Goal: Entertainment & Leisure: Consume media (video, audio)

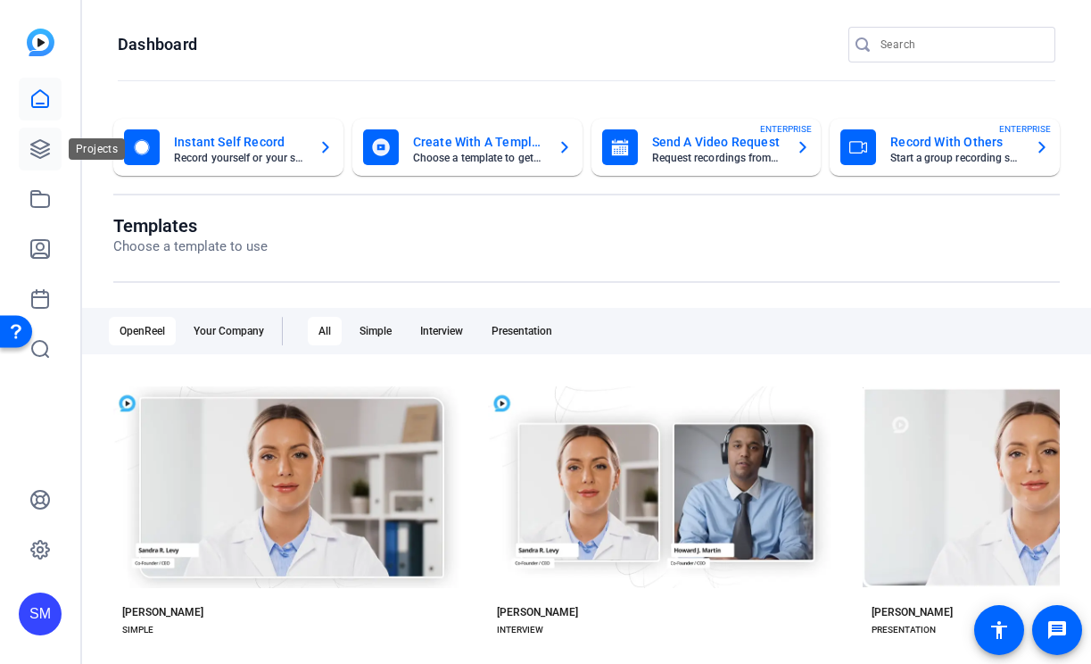
click at [31, 160] on link at bounding box center [40, 149] width 43 height 43
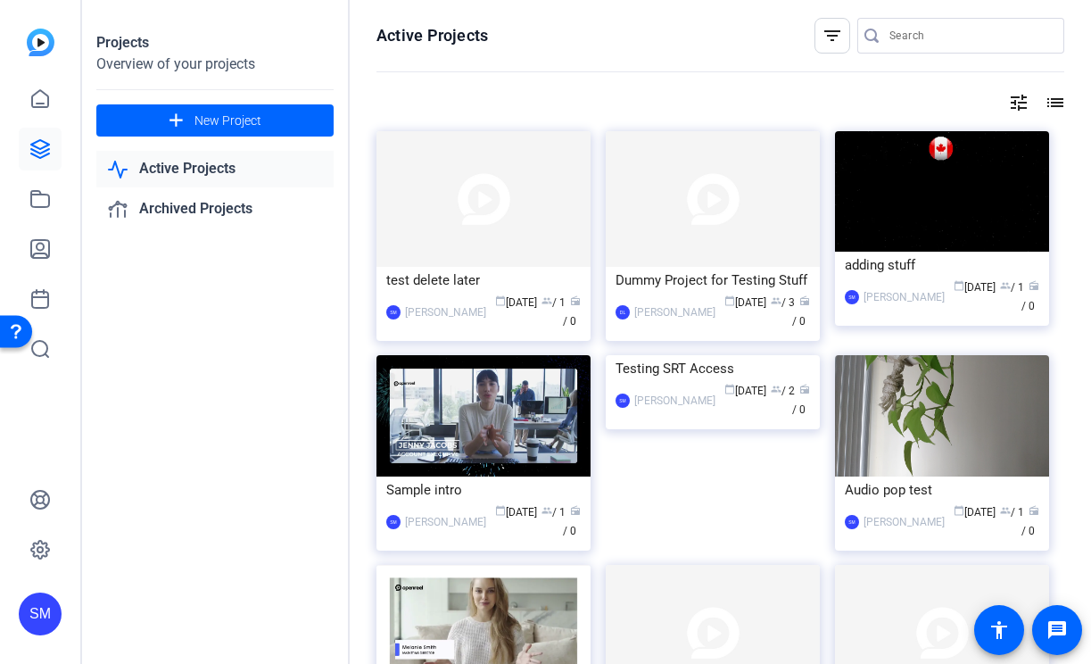
click at [33, 615] on div "SM" at bounding box center [40, 613] width 43 height 43
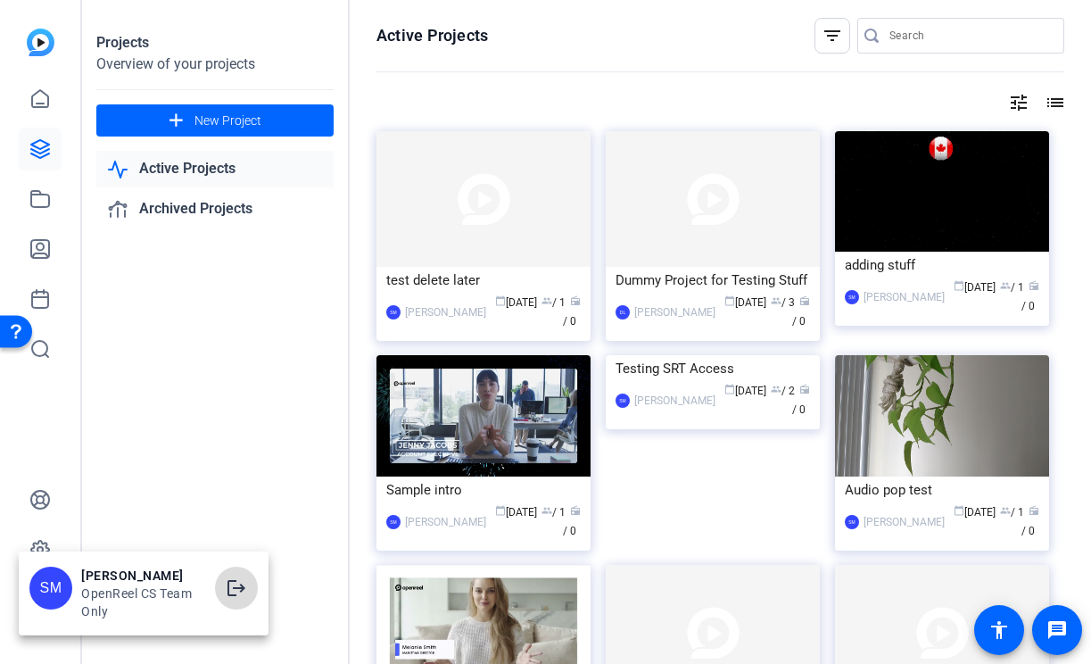
click at [236, 588] on mat-icon "logout" at bounding box center [236, 587] width 21 height 21
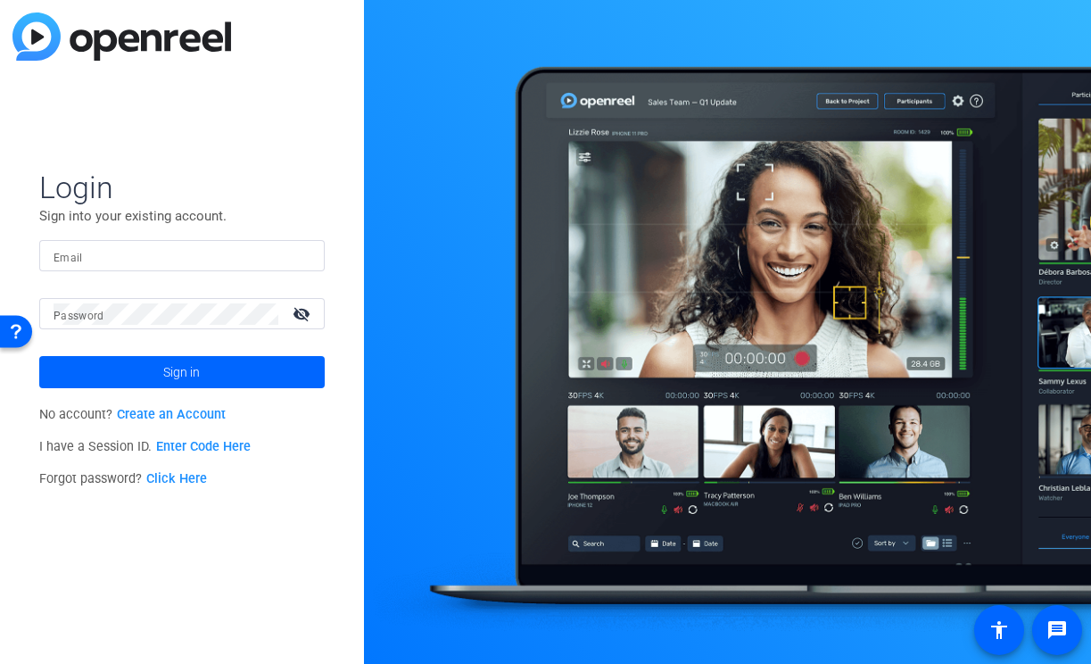
click at [284, 253] on input "Email" at bounding box center [182, 255] width 257 height 21
click at [294, 256] on img at bounding box center [295, 255] width 12 height 21
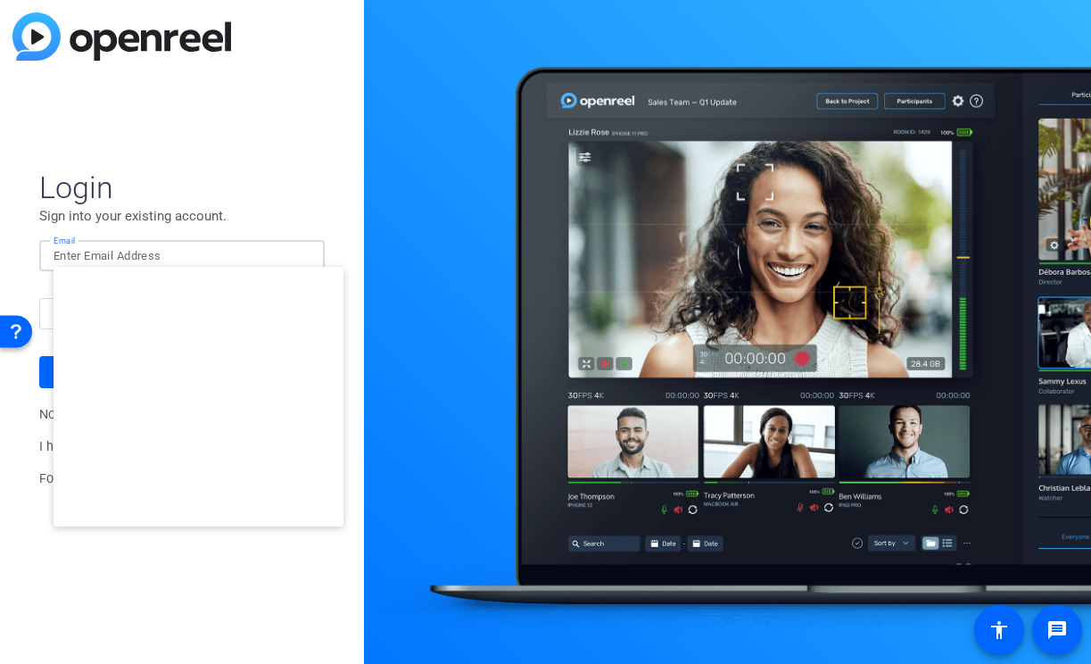
type input "[EMAIL_ADDRESS][DOMAIN_NAME]"
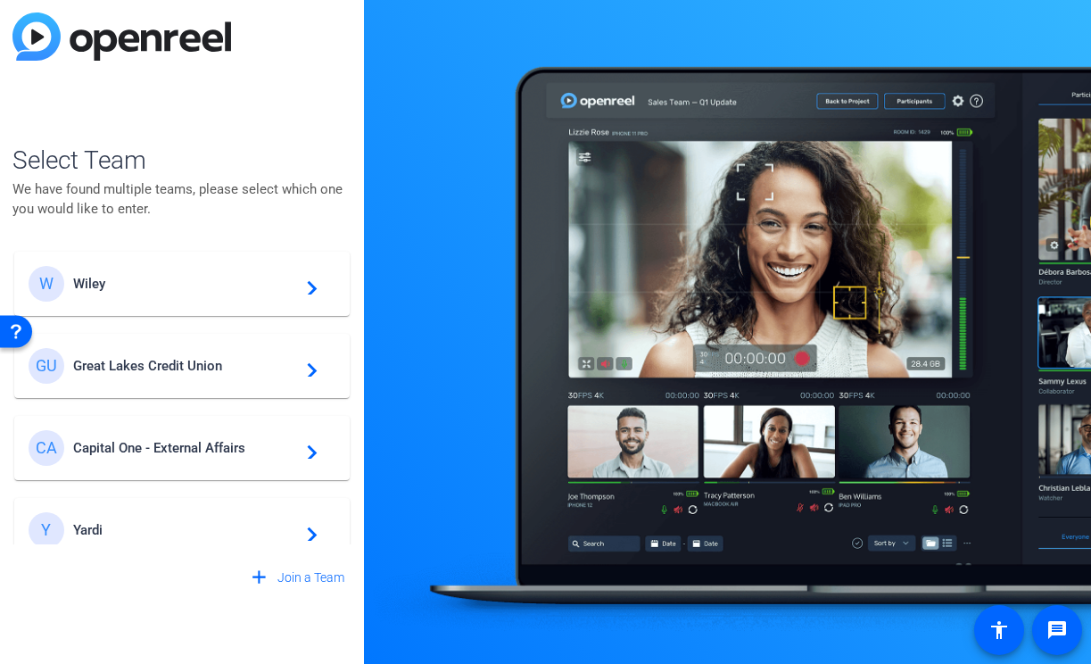
click at [205, 297] on div "W Wiley navigate_next" at bounding box center [182, 284] width 307 height 36
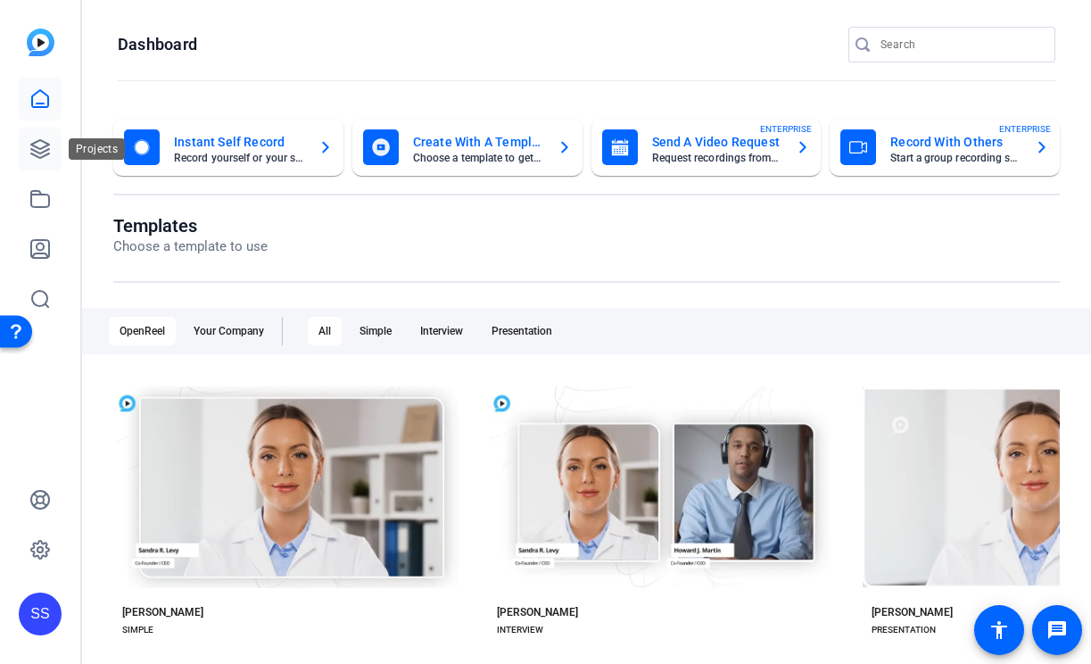
click at [54, 138] on link at bounding box center [40, 149] width 43 height 43
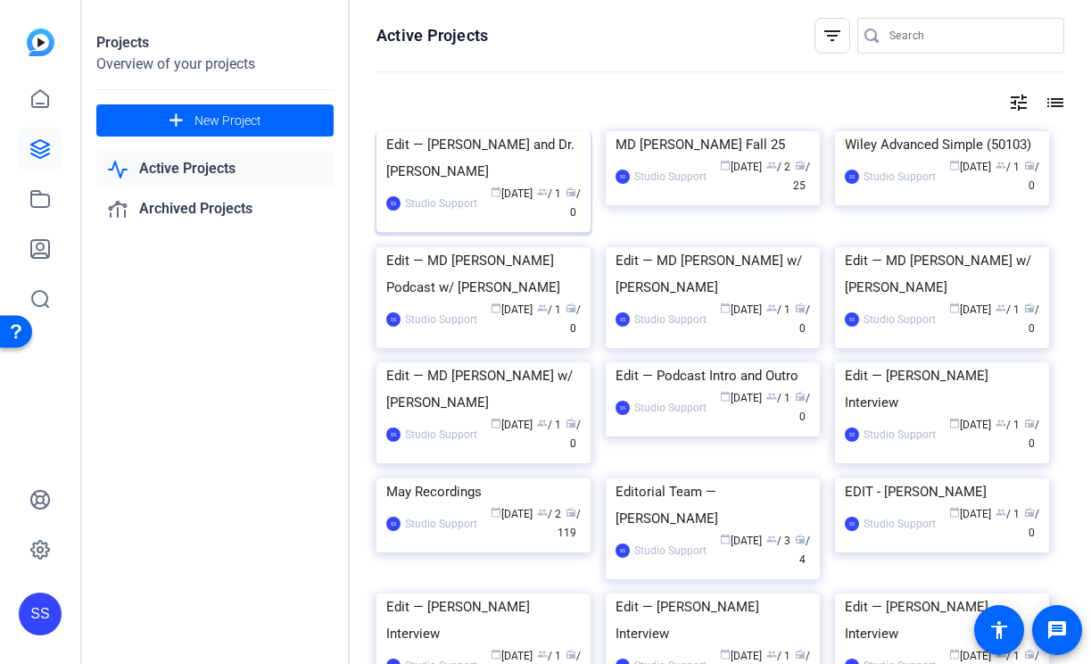
click at [462, 185] on div "Edit — [PERSON_NAME] and Dr. [PERSON_NAME]" at bounding box center [483, 158] width 194 height 54
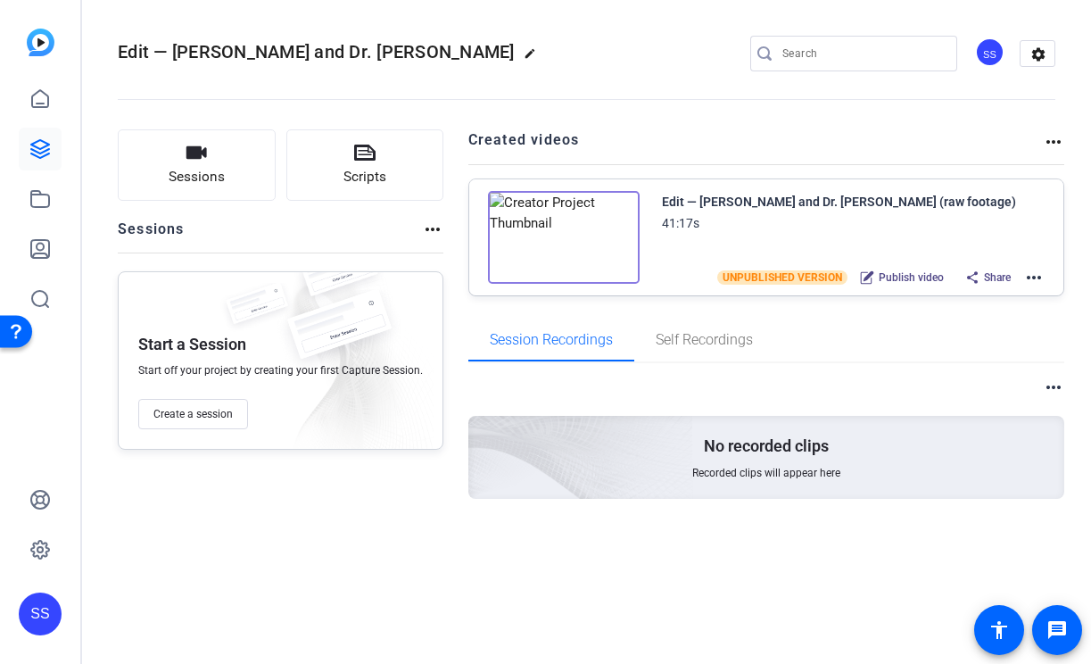
click at [1037, 276] on mat-icon "more_horiz" at bounding box center [1033, 277] width 21 height 21
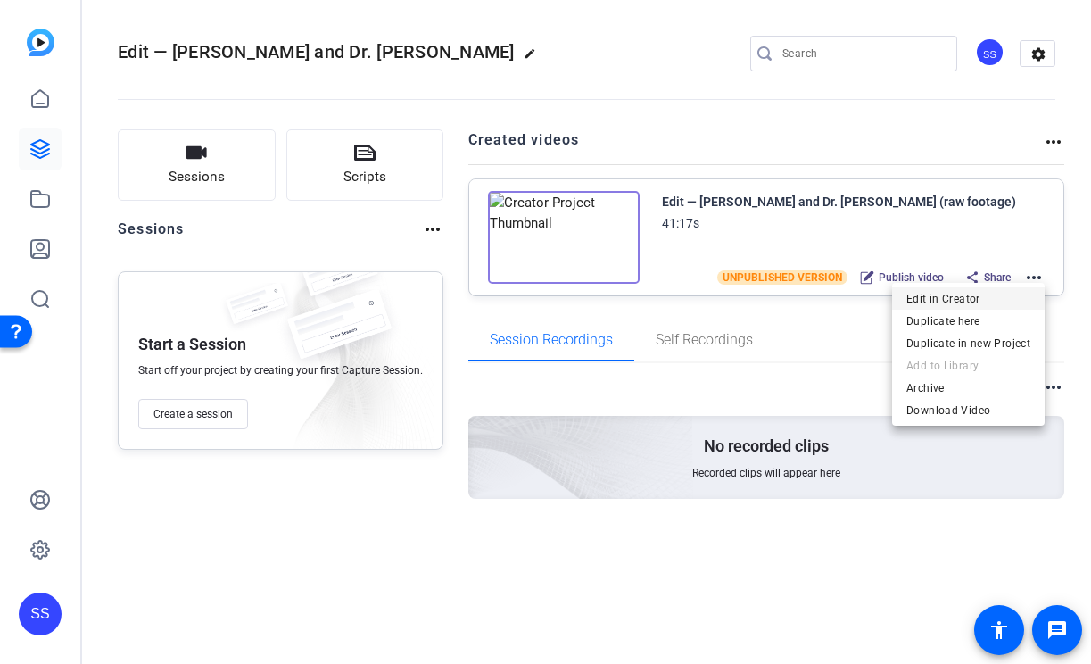
click at [977, 294] on span "Edit in Creator" at bounding box center [968, 298] width 124 height 21
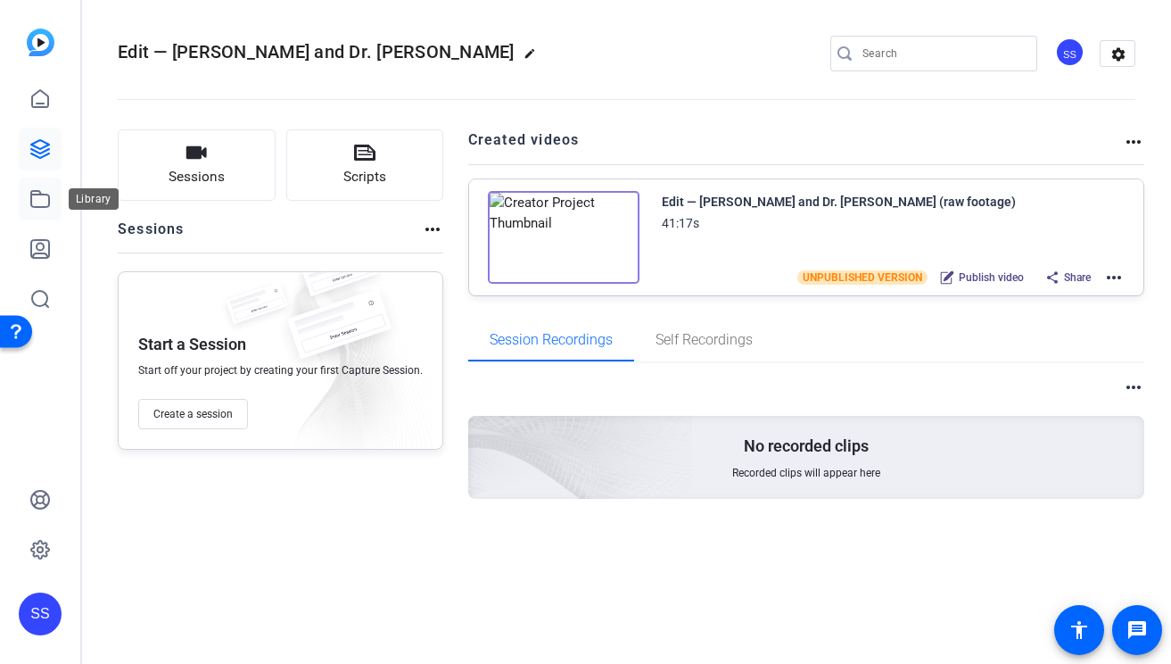
click at [45, 194] on icon at bounding box center [40, 199] width 18 height 16
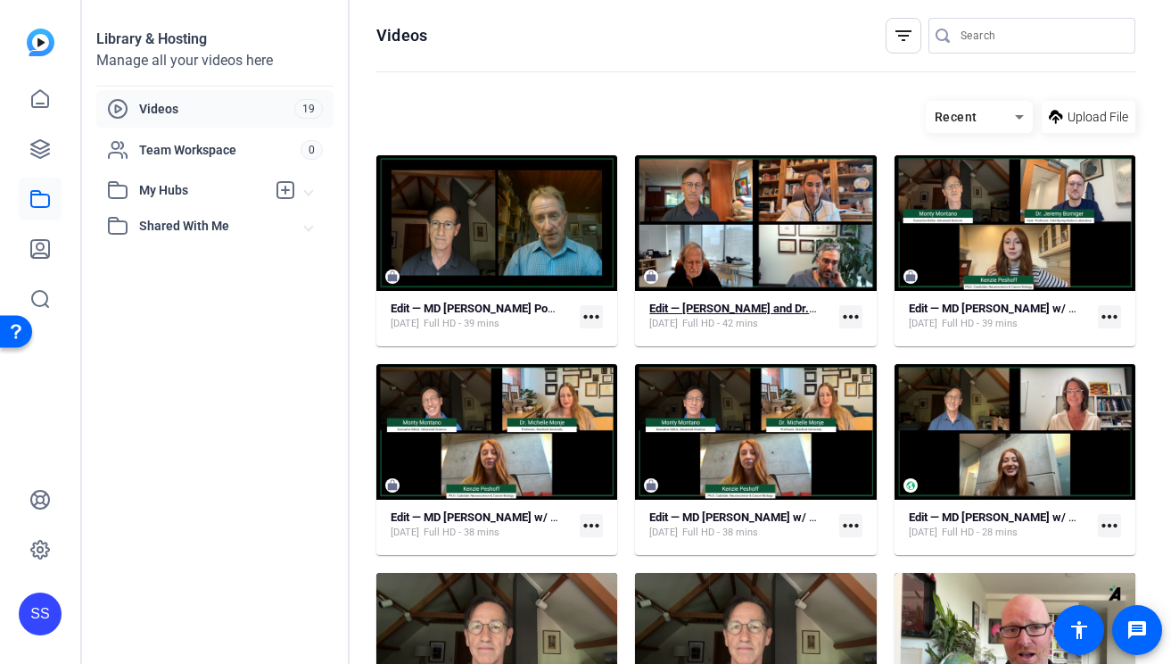
click at [740, 308] on strong "Edit — [PERSON_NAME] and Dr. [PERSON_NAME] (raw footage)" at bounding box center [811, 308] width 324 height 13
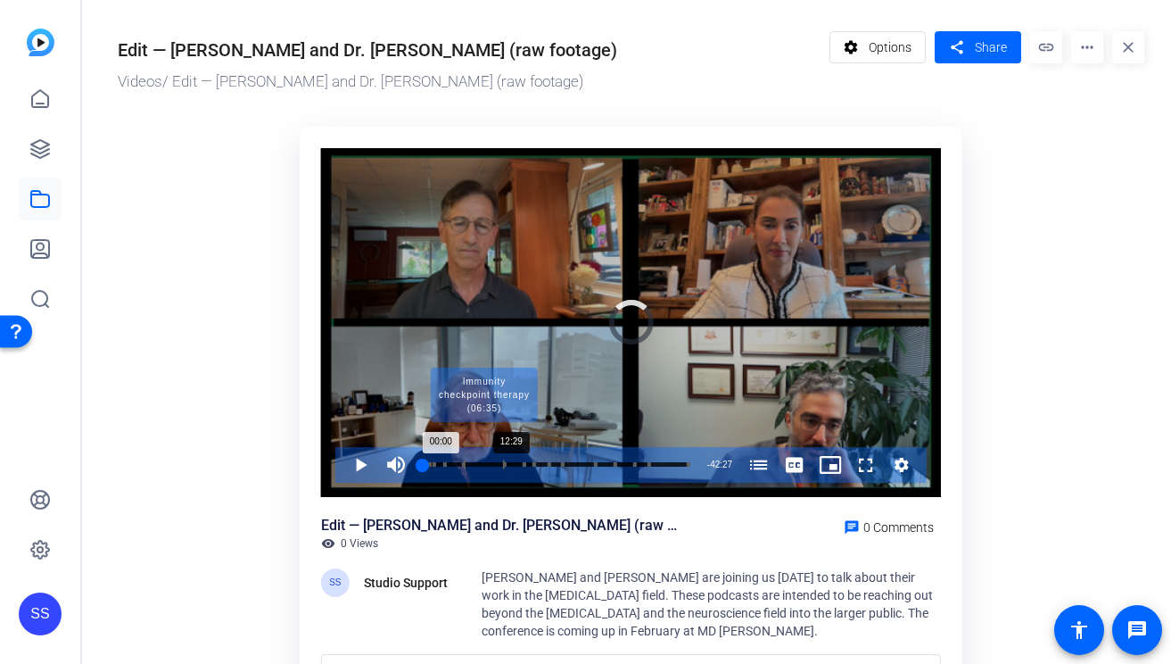
click at [501, 464] on div "Progress Bar" at bounding box center [484, 464] width 41 height 9
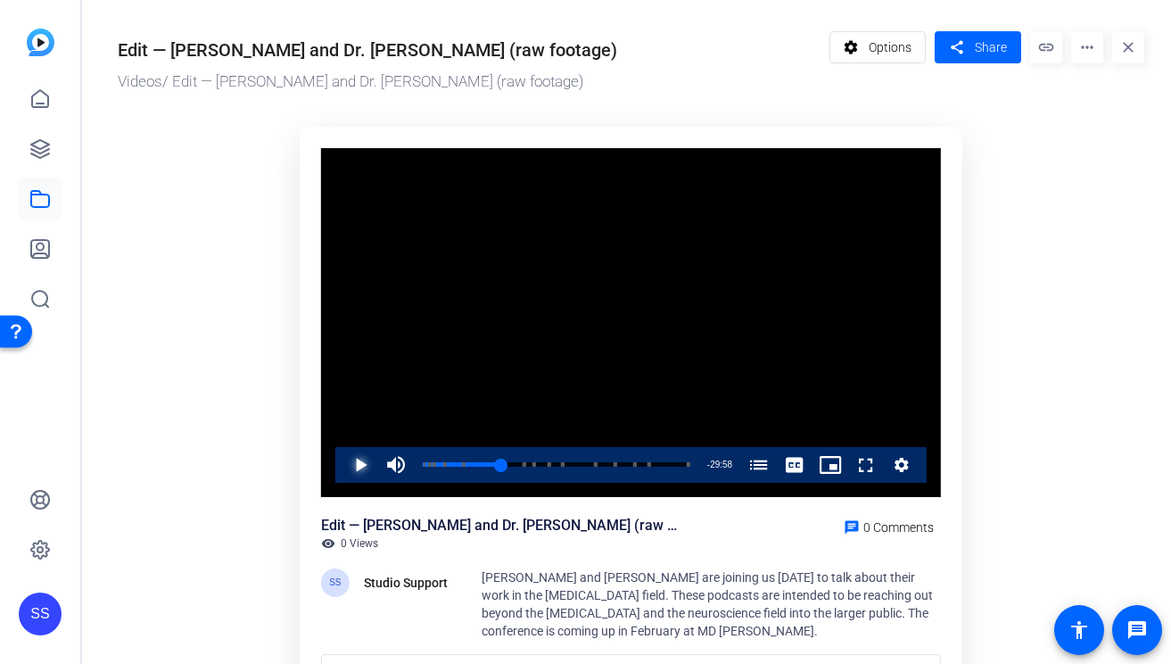
click at [343, 466] on span "Video Player" at bounding box center [343, 465] width 0 height 36
click at [343, 461] on span "Video Player" at bounding box center [343, 465] width 0 height 36
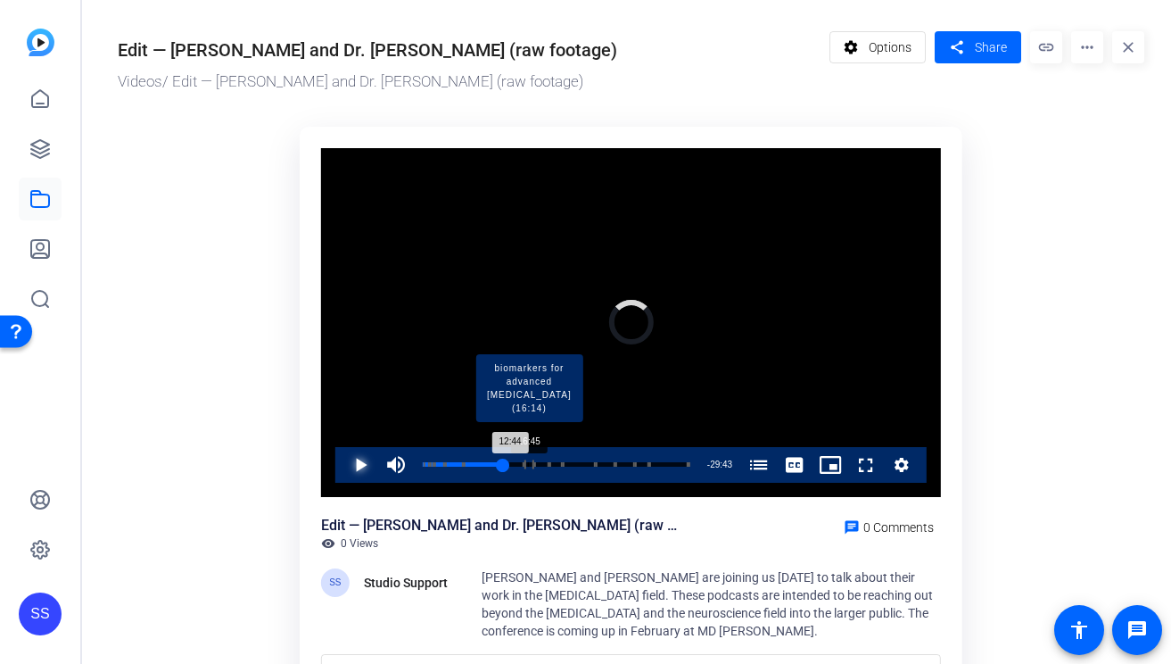
click at [527, 464] on div "Progress Bar" at bounding box center [530, 464] width 10 height 9
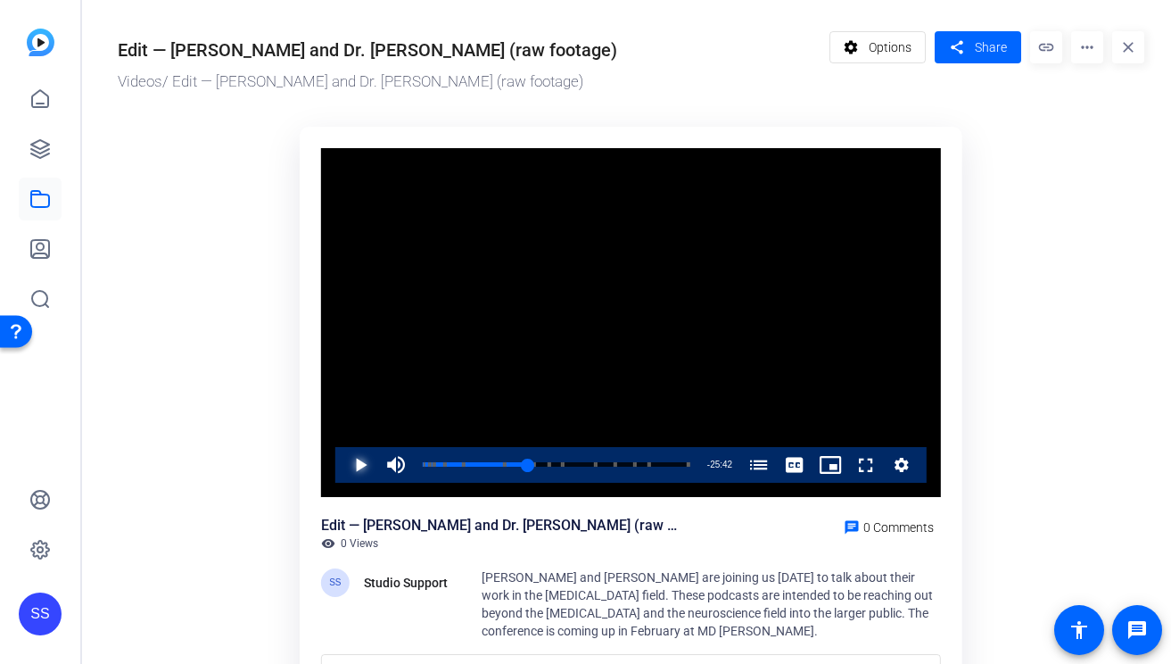
click at [343, 460] on span "Video Player" at bounding box center [343, 465] width 0 height 36
click at [343, 465] on span "Video Player" at bounding box center [343, 465] width 0 height 36
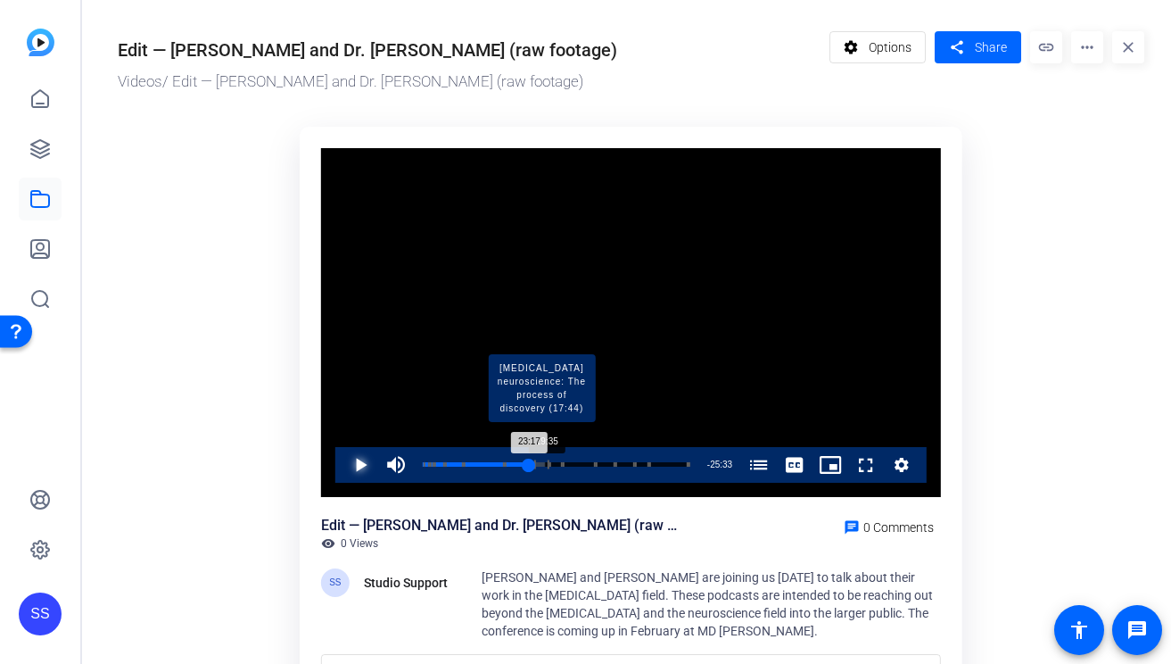
drag, startPoint x: 568, startPoint y: 467, endPoint x: 546, endPoint y: 466, distance: 22.3
click at [546, 466] on div "Loaded : 46.35% 19:35 23:17 [PERSON_NAME] and [PERSON_NAME] on the [MEDICAL_DAT…" at bounding box center [556, 465] width 285 height 36
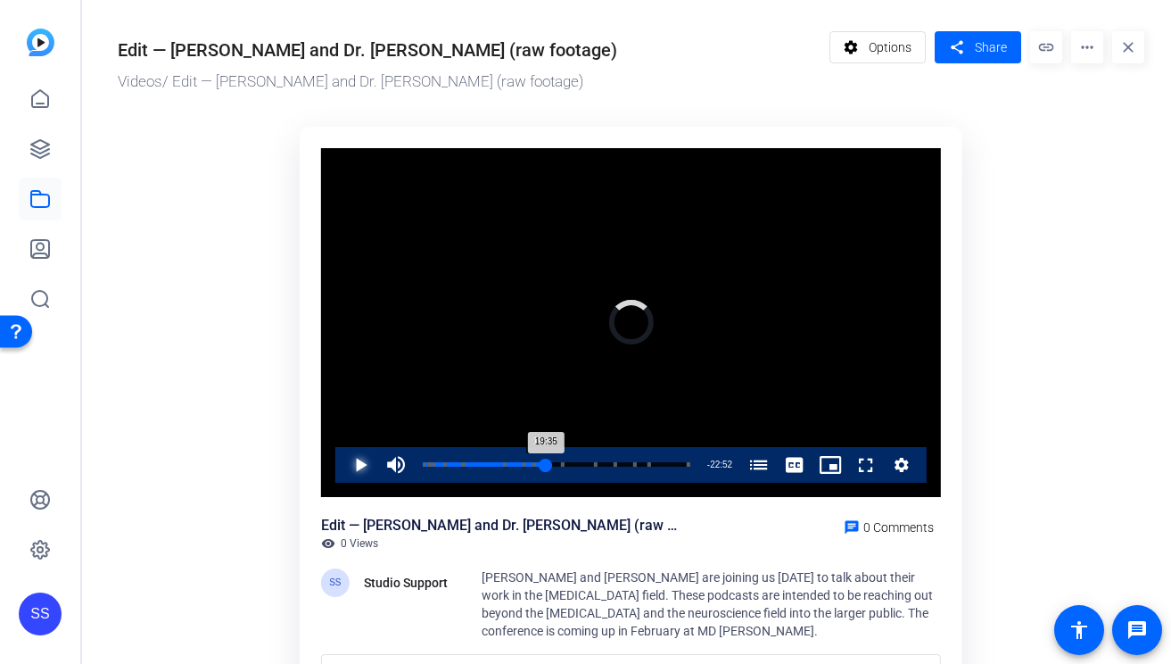
click at [542, 466] on div "19:35" at bounding box center [484, 464] width 123 height 4
click at [540, 466] on div "19:01" at bounding box center [483, 464] width 120 height 4
click at [343, 463] on span "Video Player" at bounding box center [343, 465] width 0 height 36
click at [343, 458] on span "Video Player" at bounding box center [343, 465] width 0 height 36
drag, startPoint x: 541, startPoint y: 461, endPoint x: 583, endPoint y: 461, distance: 42.8
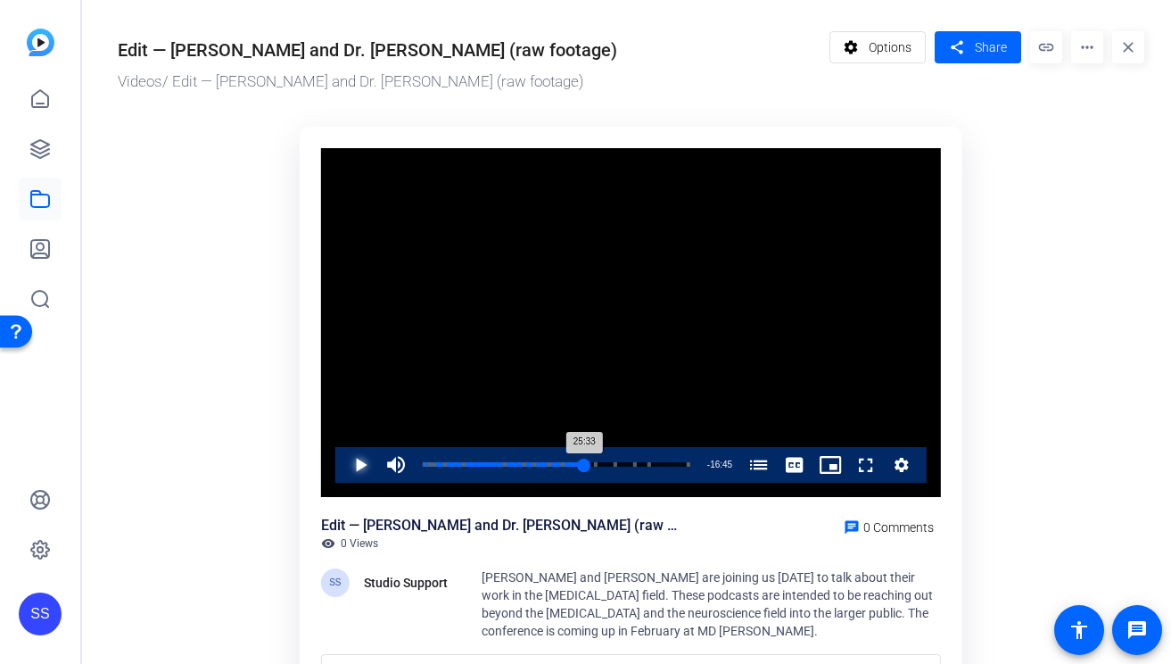
click at [583, 462] on div "25:33" at bounding box center [503, 464] width 161 height 4
click at [343, 466] on span "Video Player" at bounding box center [343, 465] width 0 height 36
click at [343, 456] on span "Video Player" at bounding box center [343, 465] width 0 height 36
